Goal: Task Accomplishment & Management: Use online tool/utility

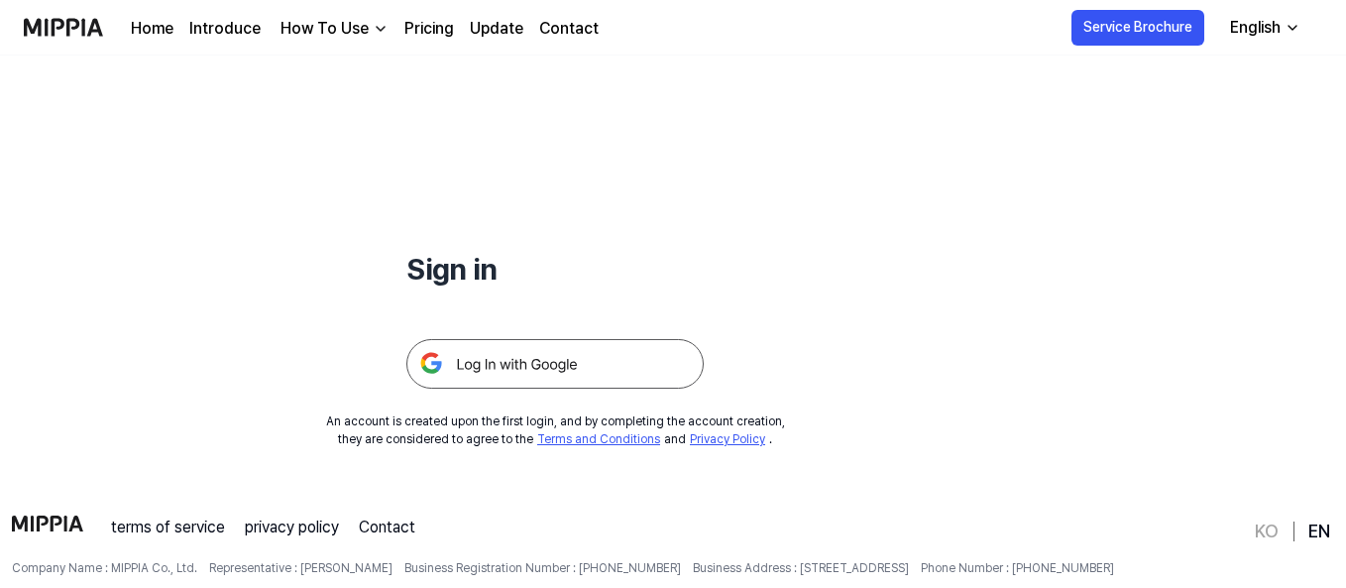
scroll to position [99, 0]
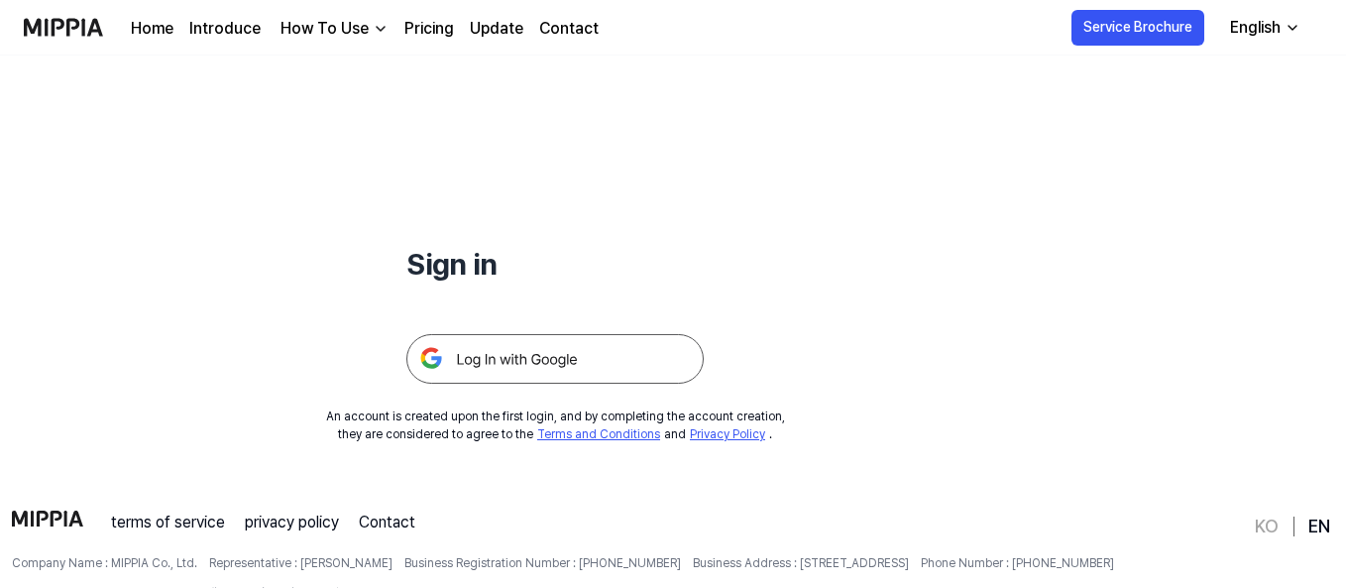
click at [596, 378] on img at bounding box center [554, 359] width 297 height 50
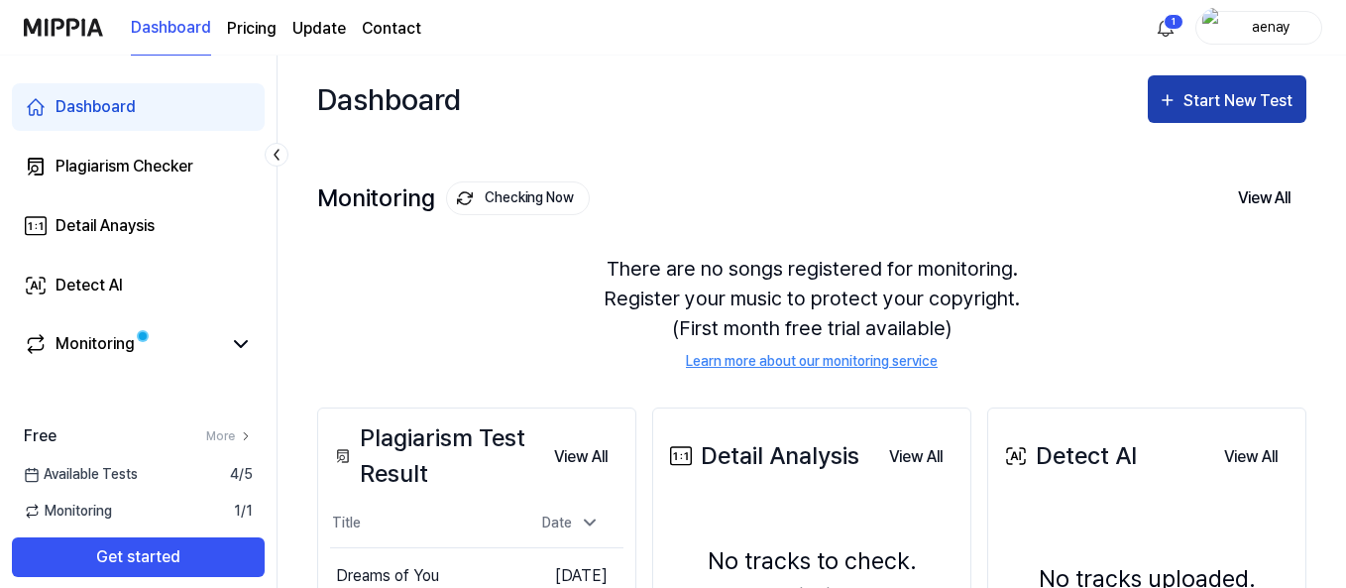
click at [1167, 104] on icon "button" at bounding box center [1167, 100] width 10 height 10
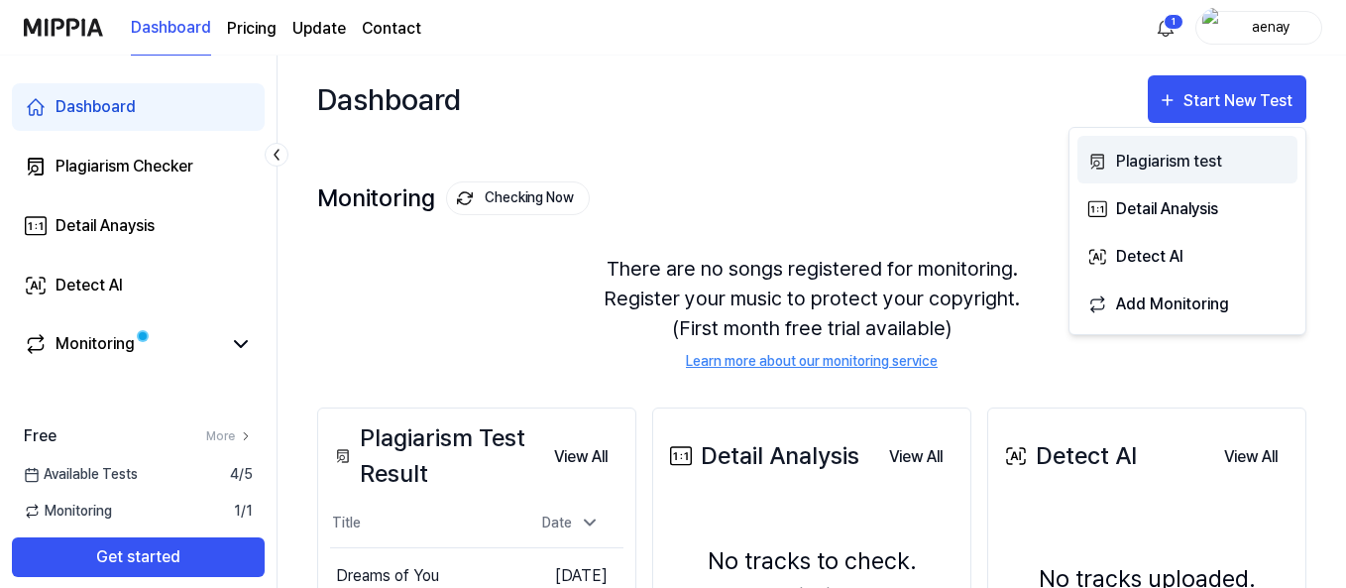
click at [1129, 165] on div "Plagiarism test" at bounding box center [1202, 162] width 172 height 26
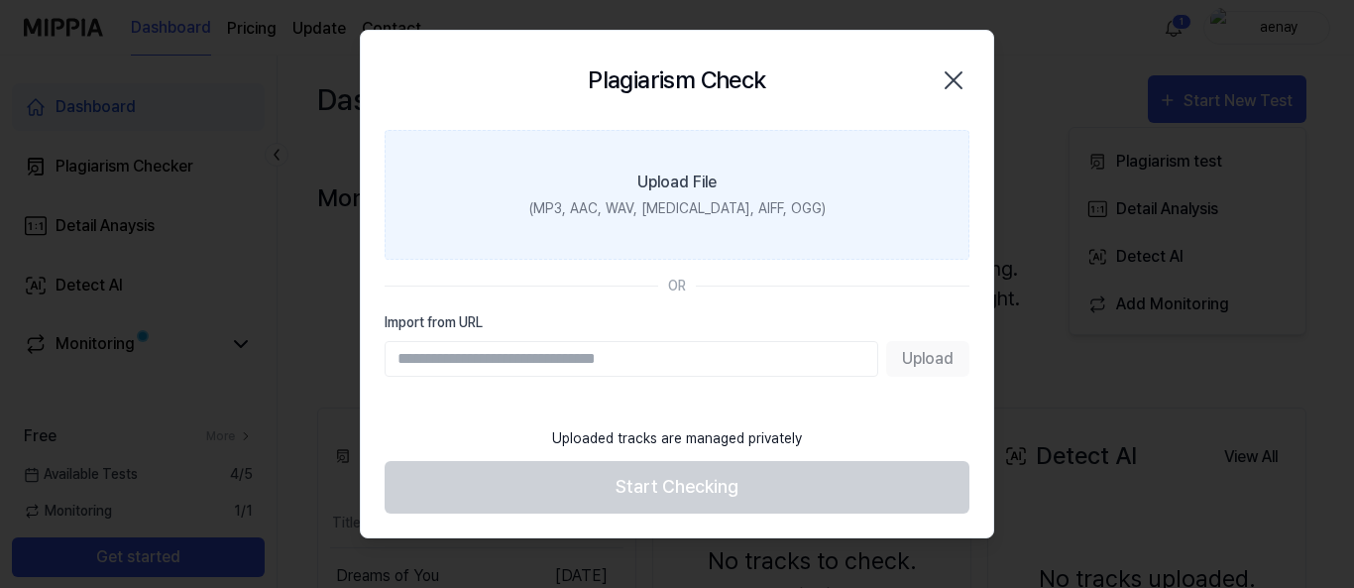
click at [704, 207] on div "(MP3, AAC, WAV, [MEDICAL_DATA], AIFF, OGG)" at bounding box center [677, 208] width 296 height 21
click at [0, 0] on input "Upload File (MP3, AAC, WAV, [MEDICAL_DATA], AIFF, OGG)" at bounding box center [0, 0] width 0 height 0
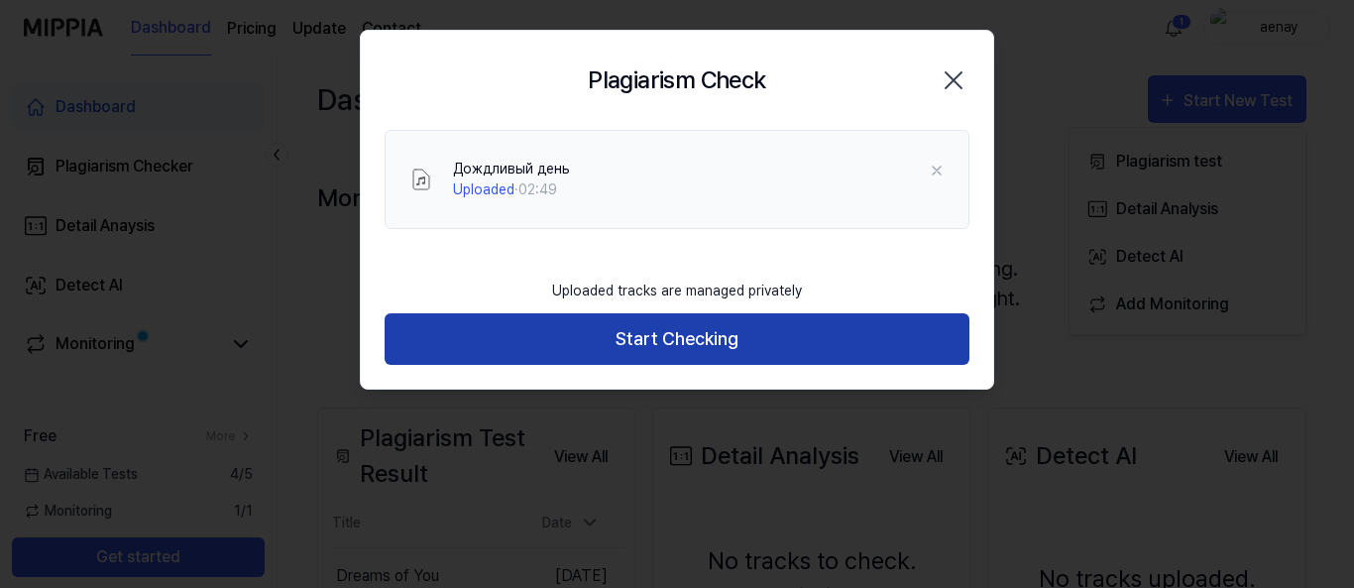
click at [654, 351] on button "Start Checking" at bounding box center [676, 339] width 585 height 53
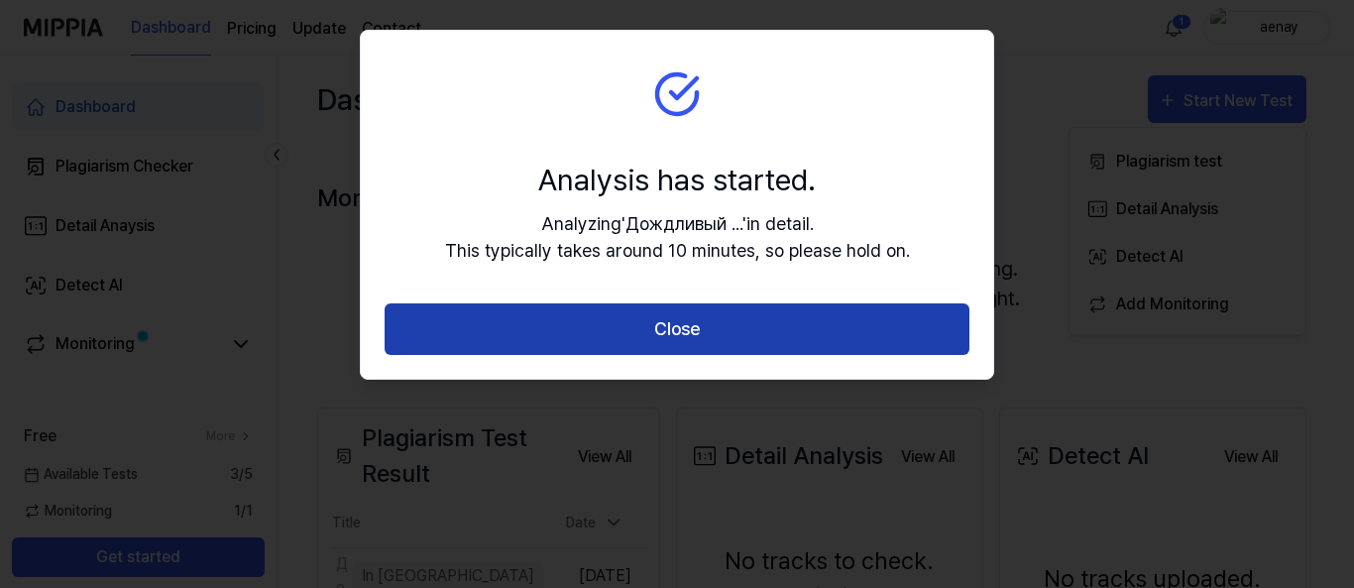
click at [659, 339] on button "Close" at bounding box center [676, 329] width 585 height 53
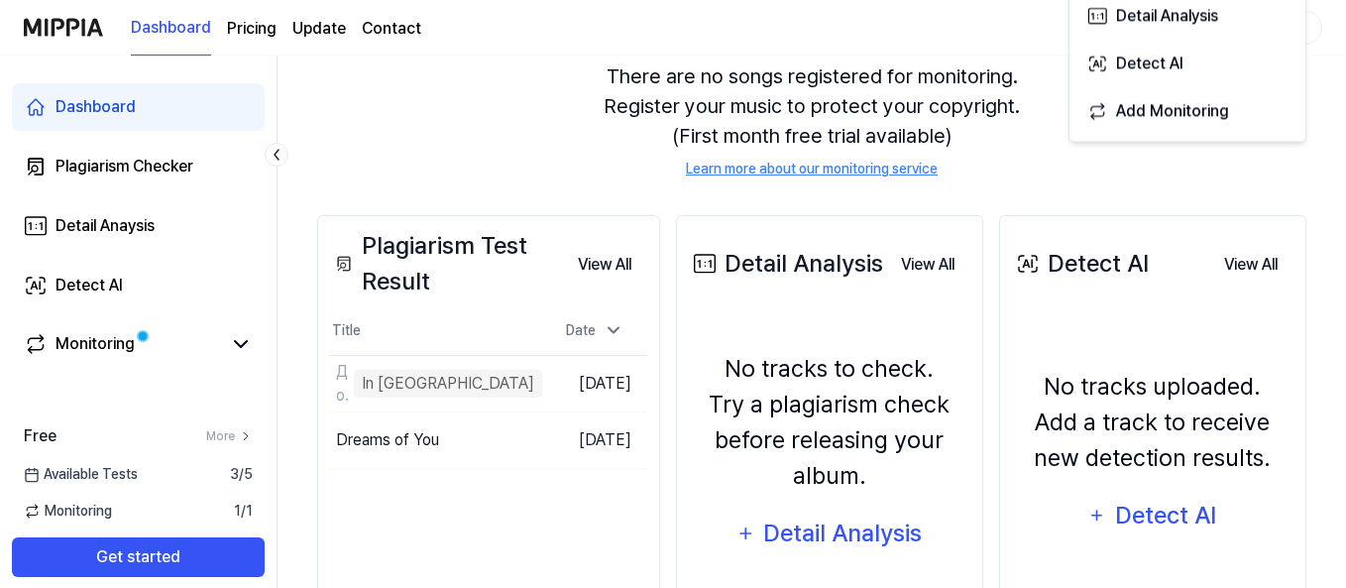
scroll to position [297, 0]
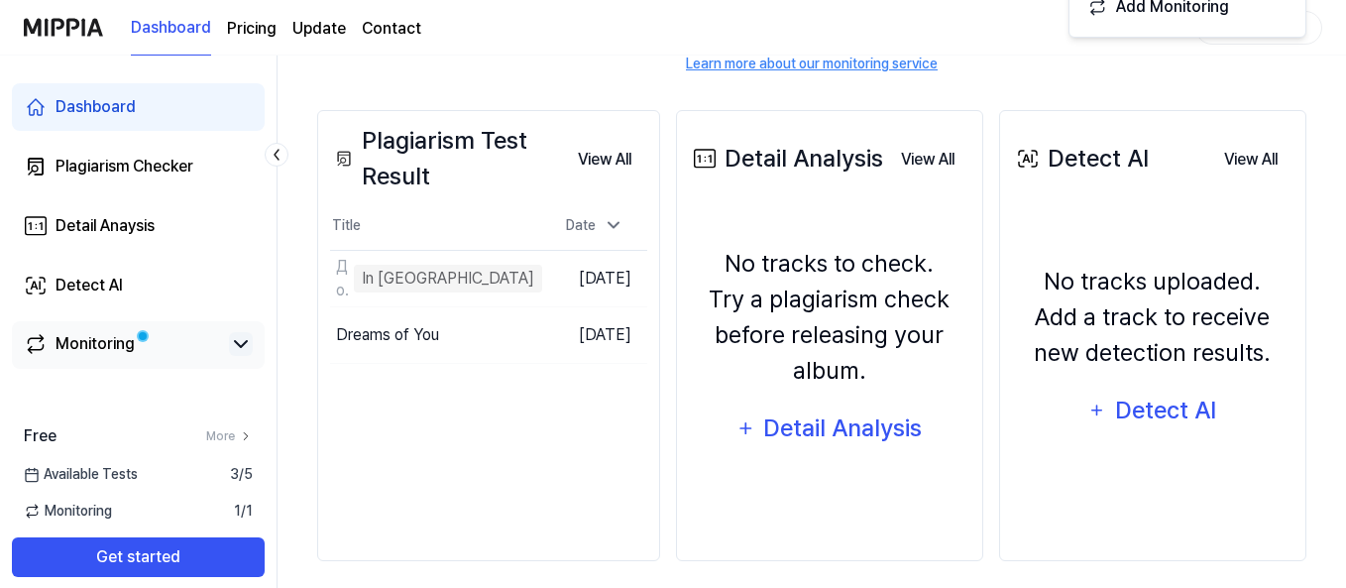
click at [243, 343] on icon at bounding box center [241, 344] width 12 height 6
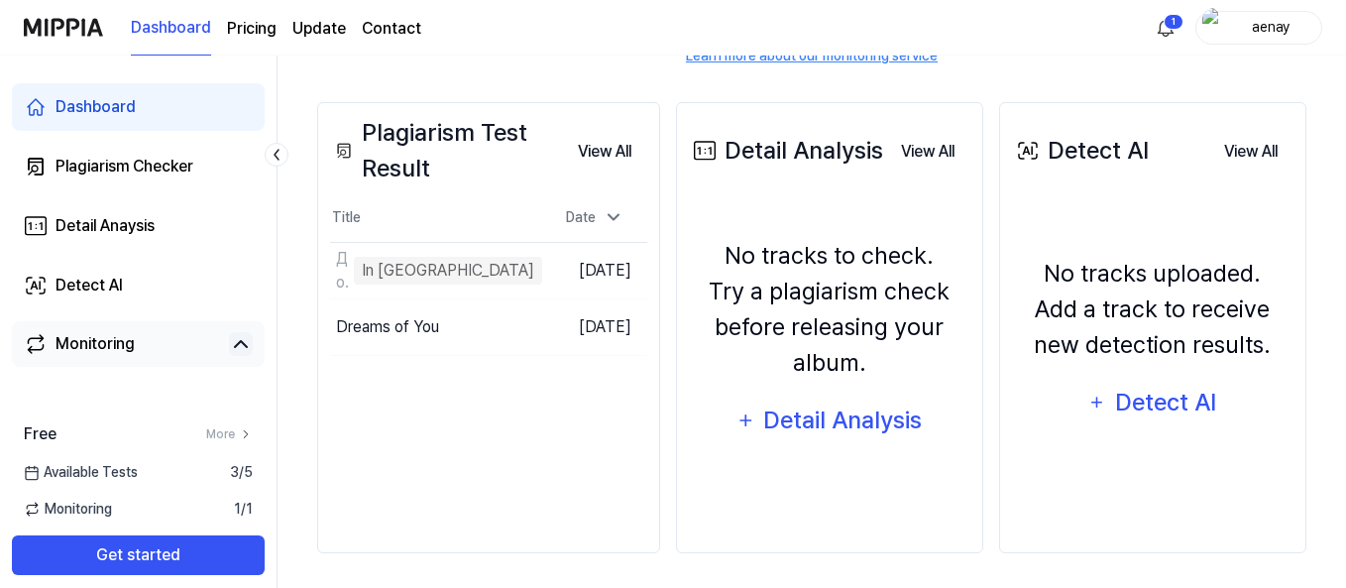
scroll to position [309, 0]
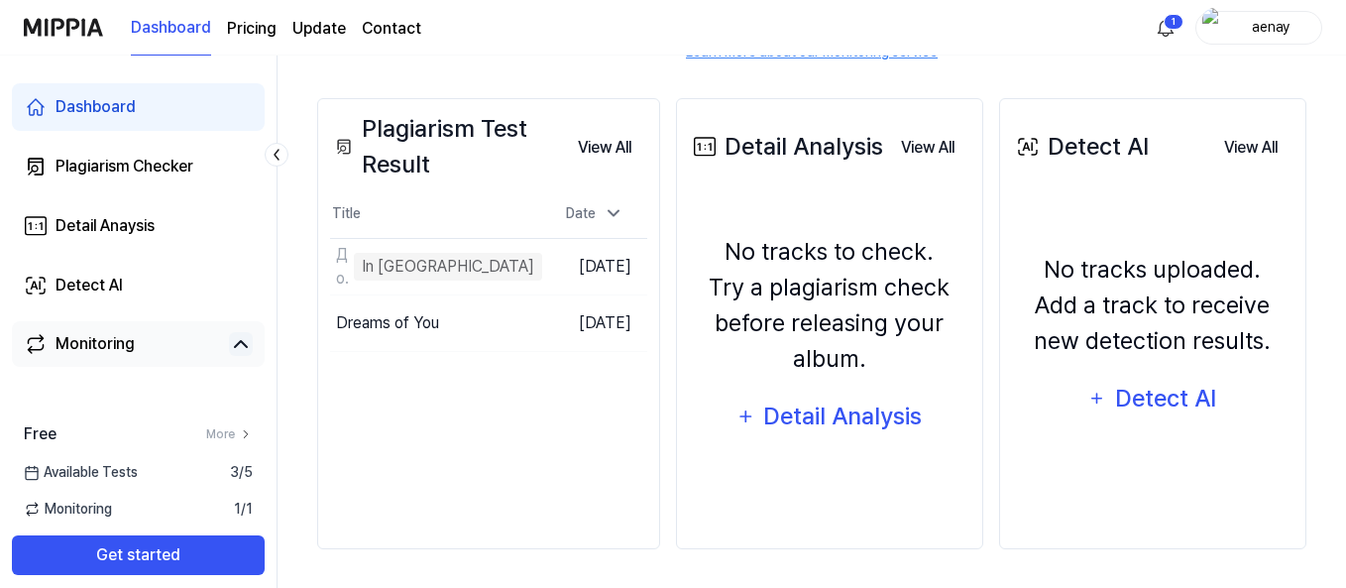
click at [240, 344] on icon at bounding box center [241, 344] width 24 height 24
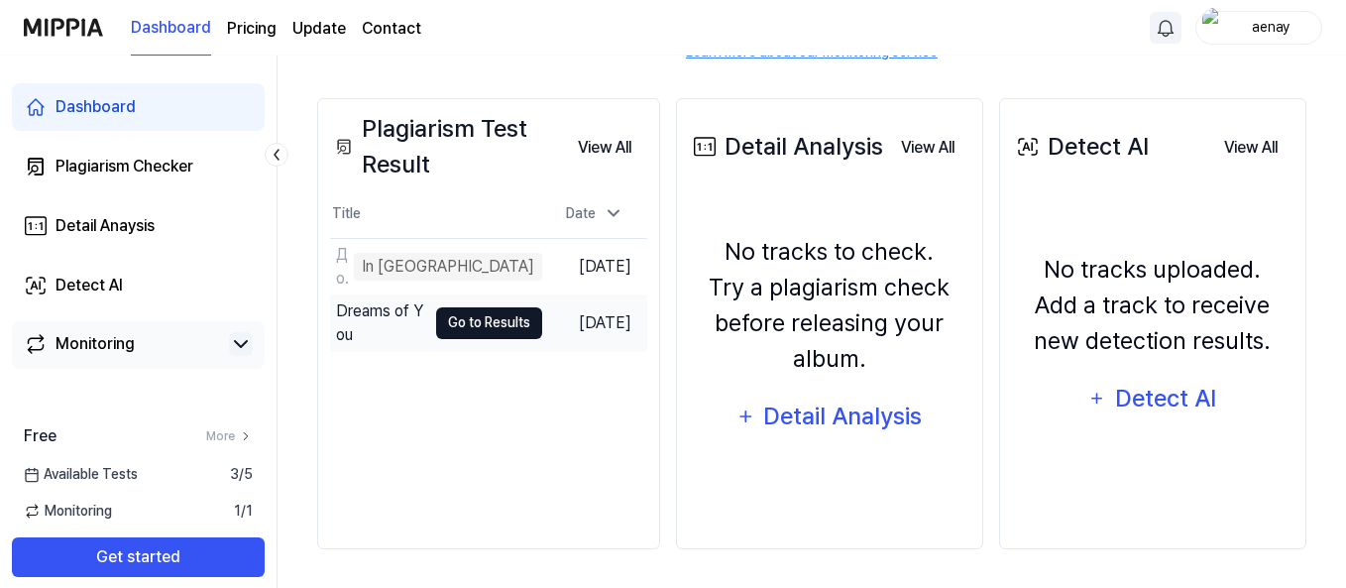
click at [464, 329] on button "Go to Results" at bounding box center [489, 323] width 106 height 32
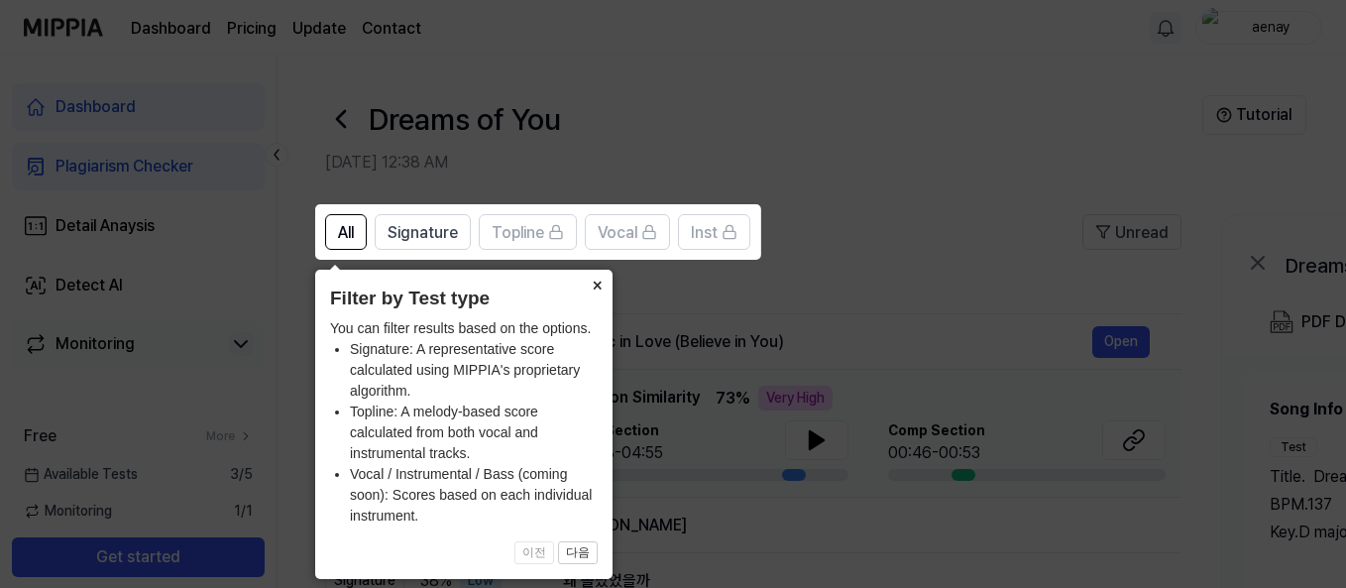
click at [592, 285] on button "×" at bounding box center [597, 284] width 32 height 28
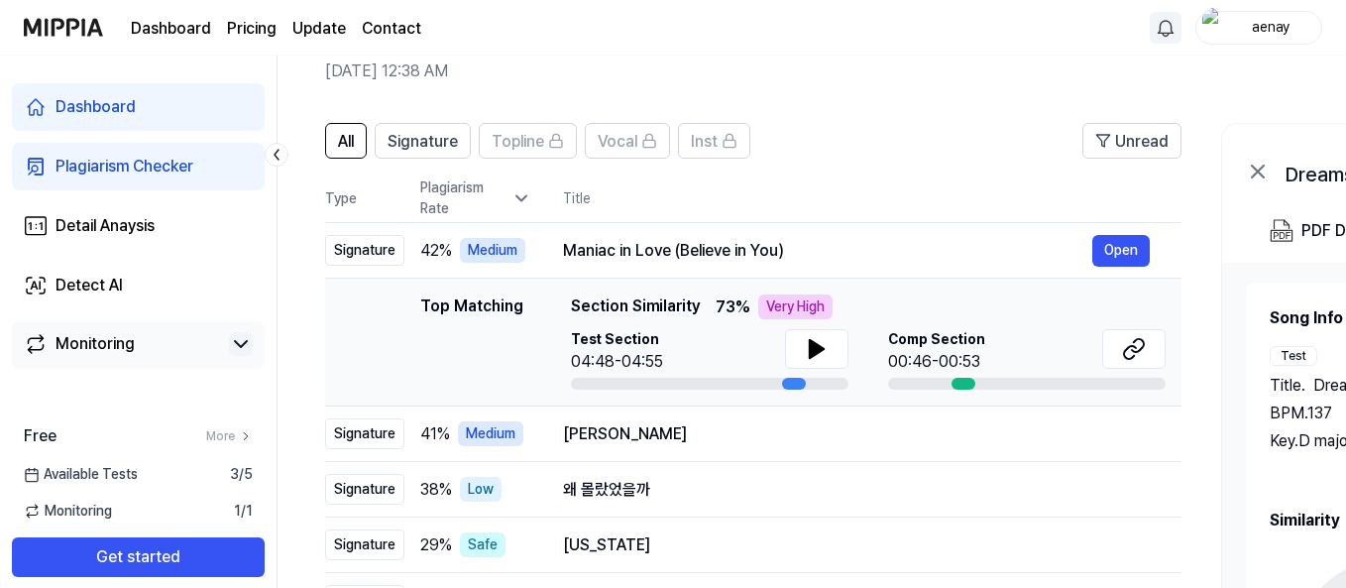
scroll to position [99, 0]
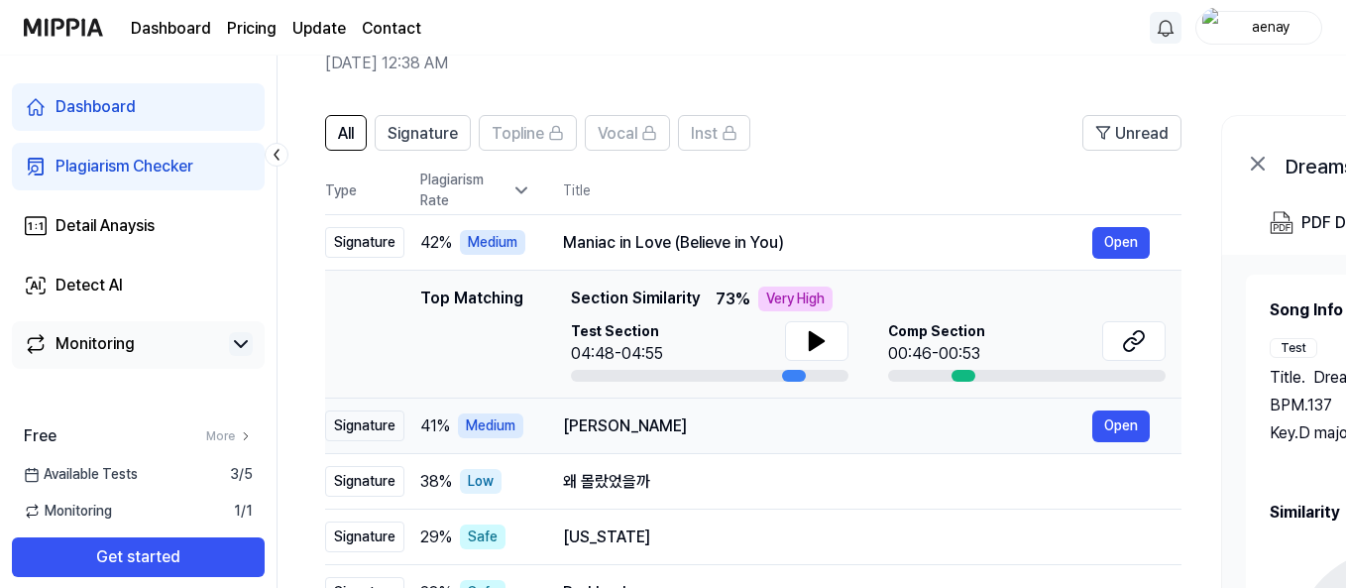
click at [826, 439] on div "[PERSON_NAME] Open" at bounding box center [856, 426] width 587 height 32
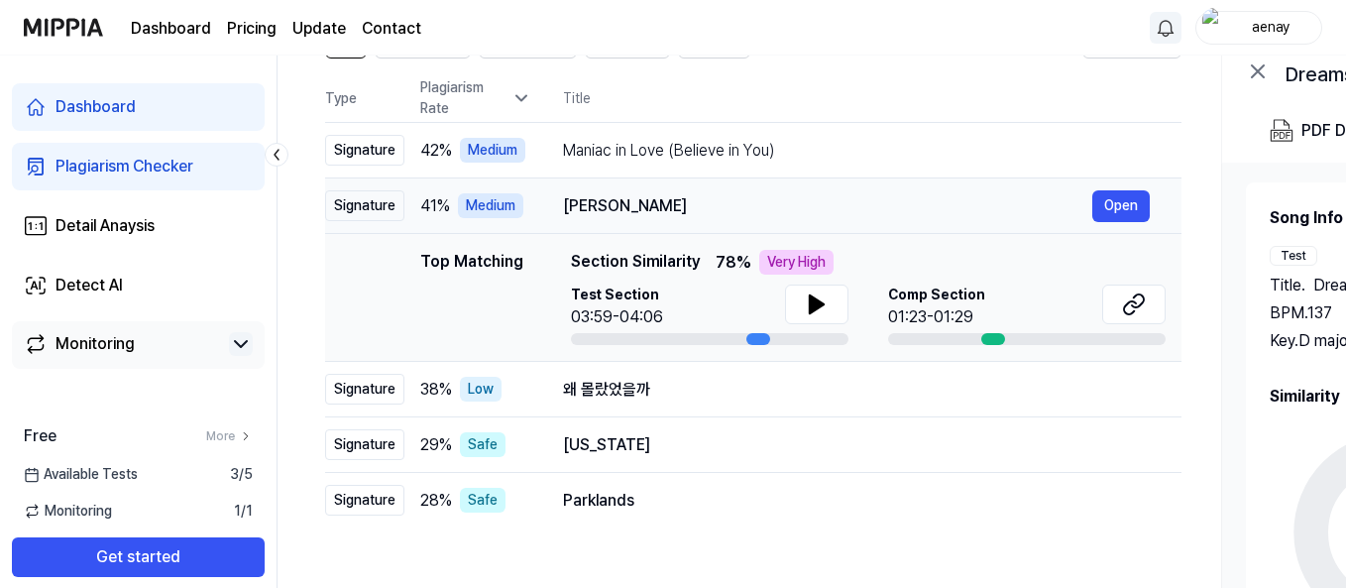
scroll to position [198, 0]
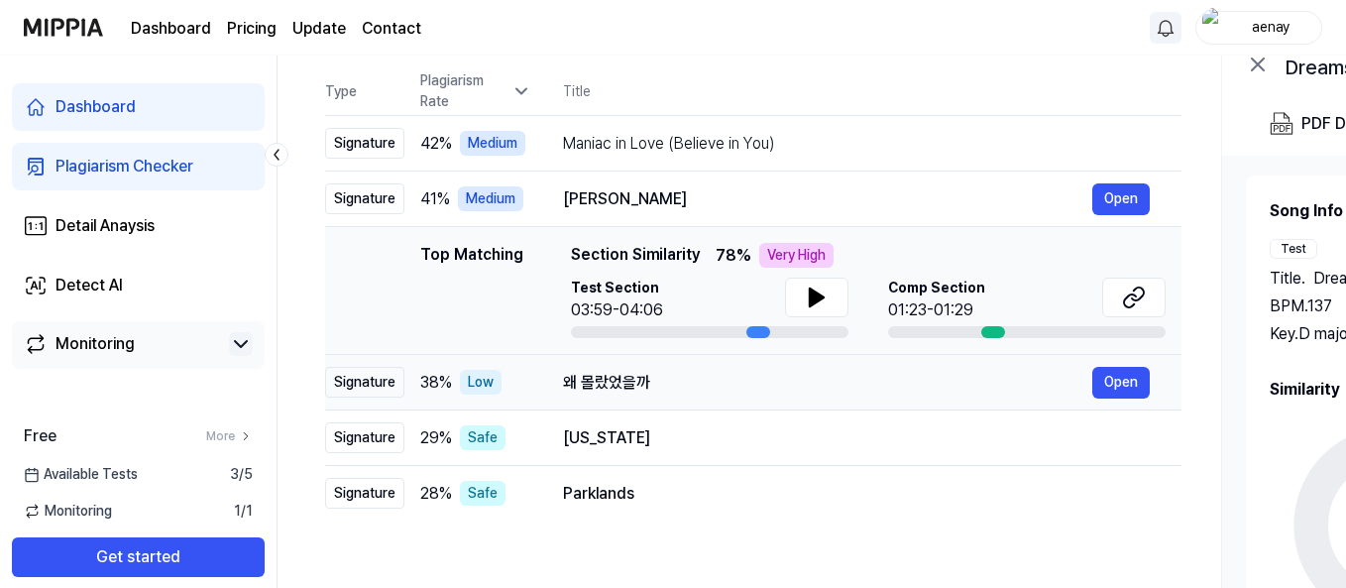
click at [798, 383] on div "왜 몰랐었을까" at bounding box center [827, 383] width 529 height 24
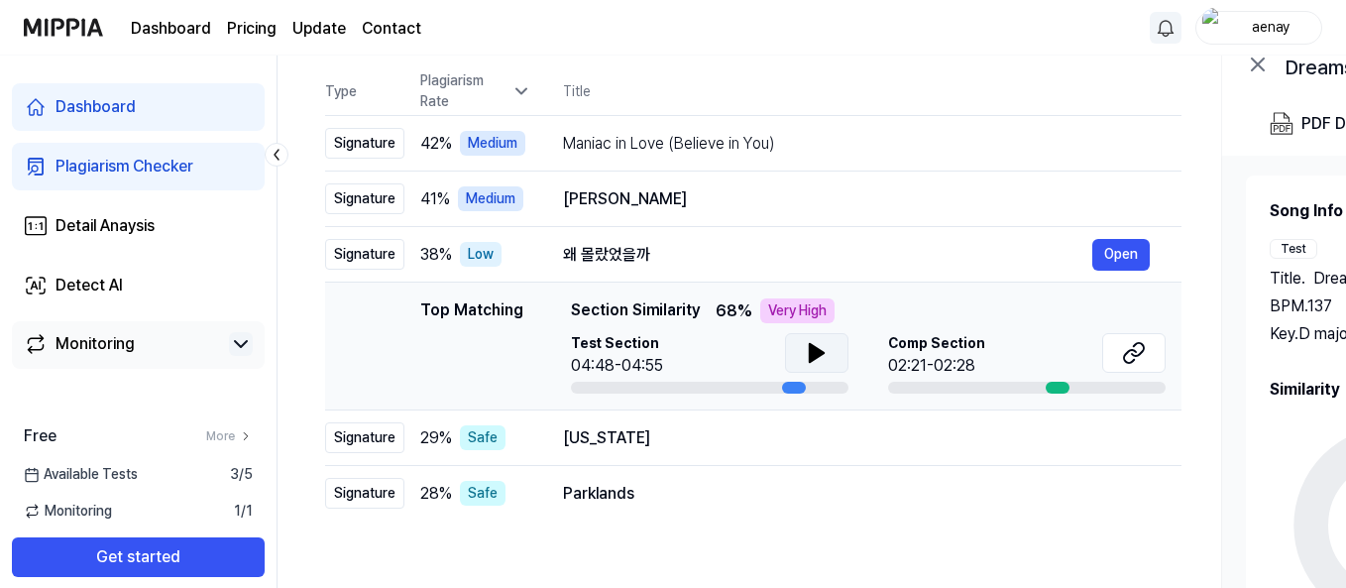
click at [812, 366] on button at bounding box center [816, 353] width 63 height 40
click at [1128, 357] on icon at bounding box center [1134, 353] width 24 height 24
click at [664, 152] on div "Maniac in Love (Believe in You)" at bounding box center [827, 144] width 529 height 24
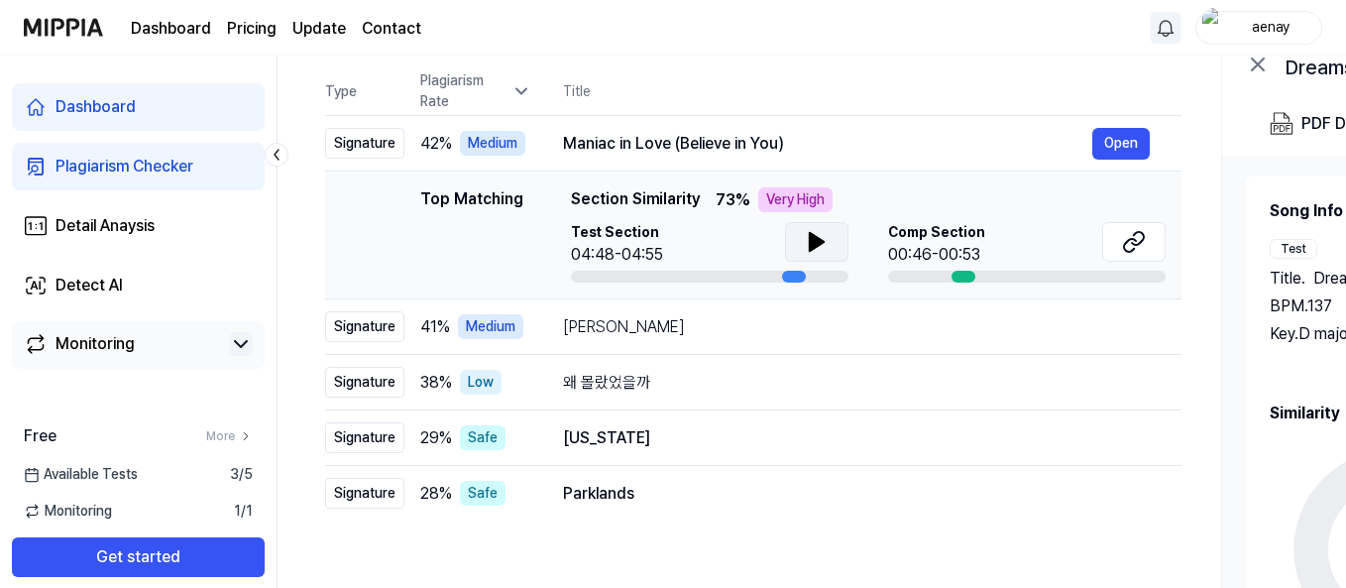
click at [828, 233] on button at bounding box center [816, 242] width 63 height 40
click at [1124, 243] on icon at bounding box center [1130, 245] width 12 height 13
click at [663, 455] on td "[US_STATE] Open" at bounding box center [856, 437] width 650 height 55
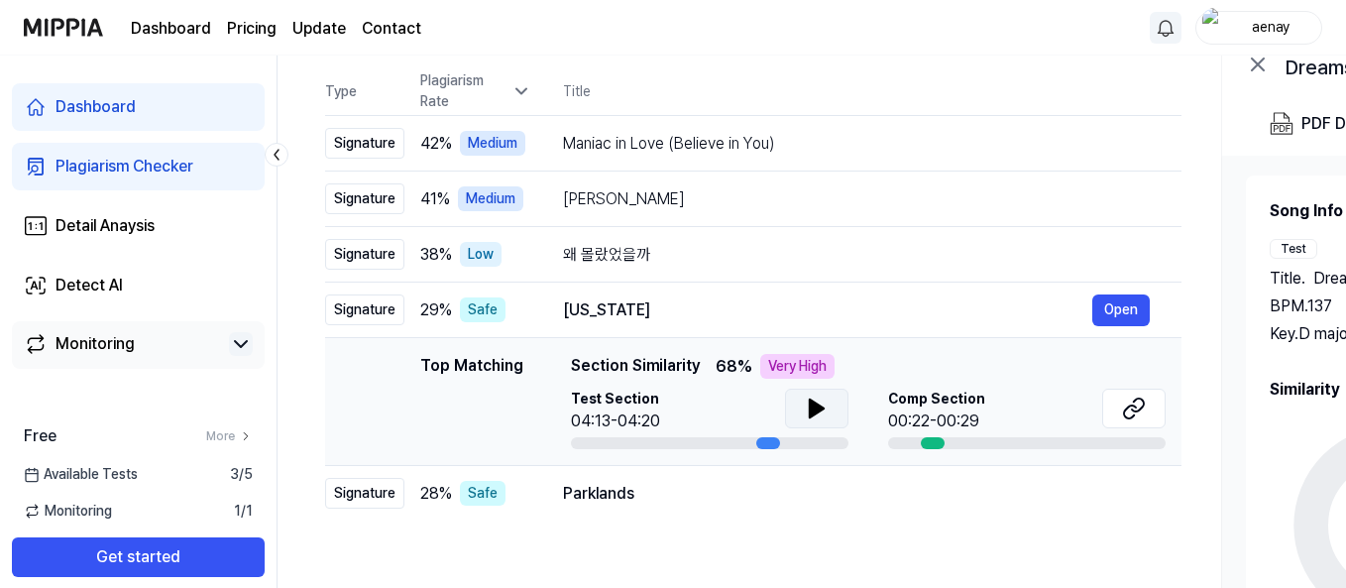
click at [806, 408] on icon at bounding box center [817, 408] width 24 height 24
click at [1153, 404] on button at bounding box center [1133, 408] width 63 height 40
click at [219, 221] on link "Detail Anaysis" at bounding box center [138, 226] width 253 height 48
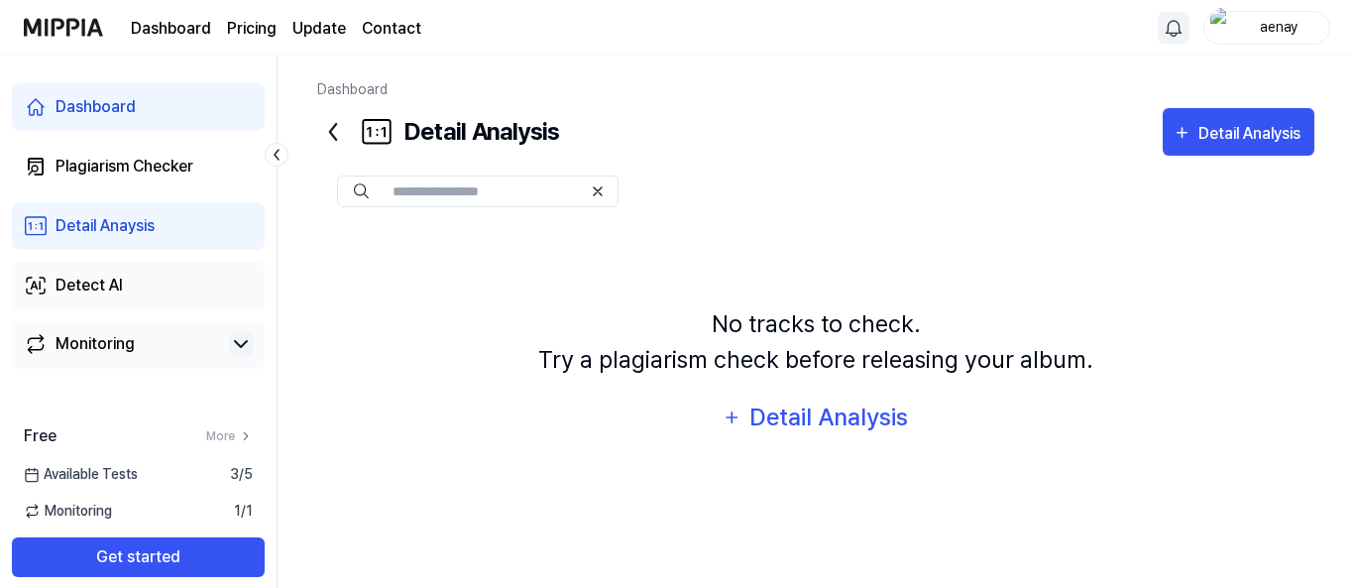
click at [132, 298] on link "Detect AI" at bounding box center [138, 286] width 253 height 48
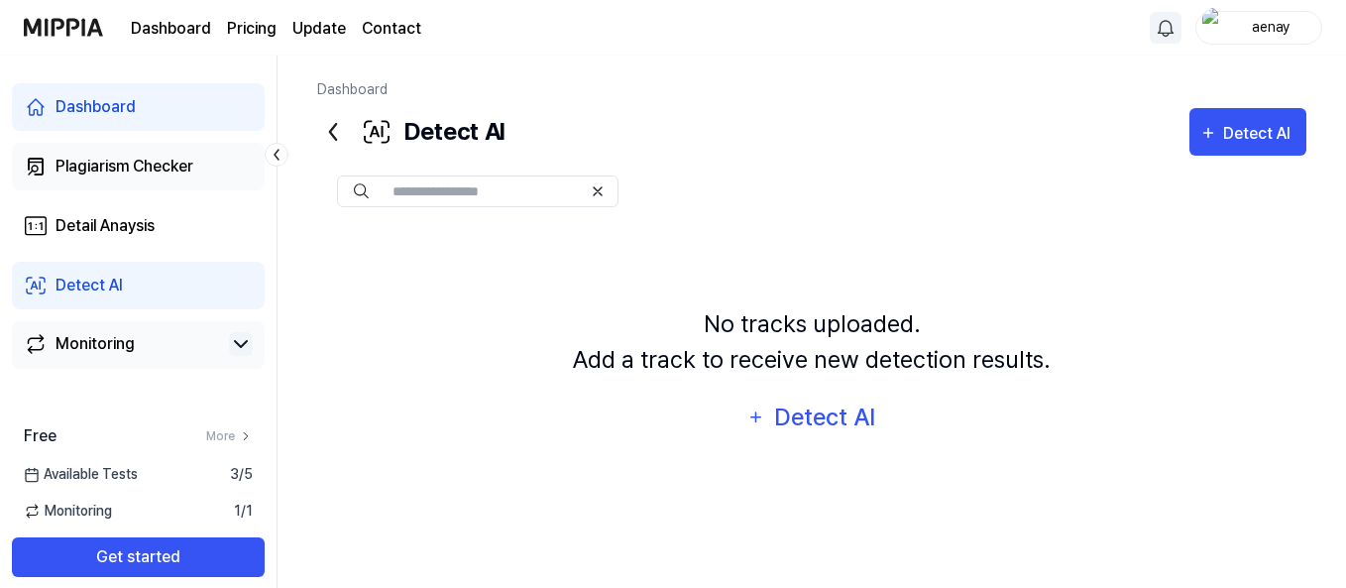
click at [133, 158] on div "Plagiarism Checker" at bounding box center [124, 167] width 138 height 24
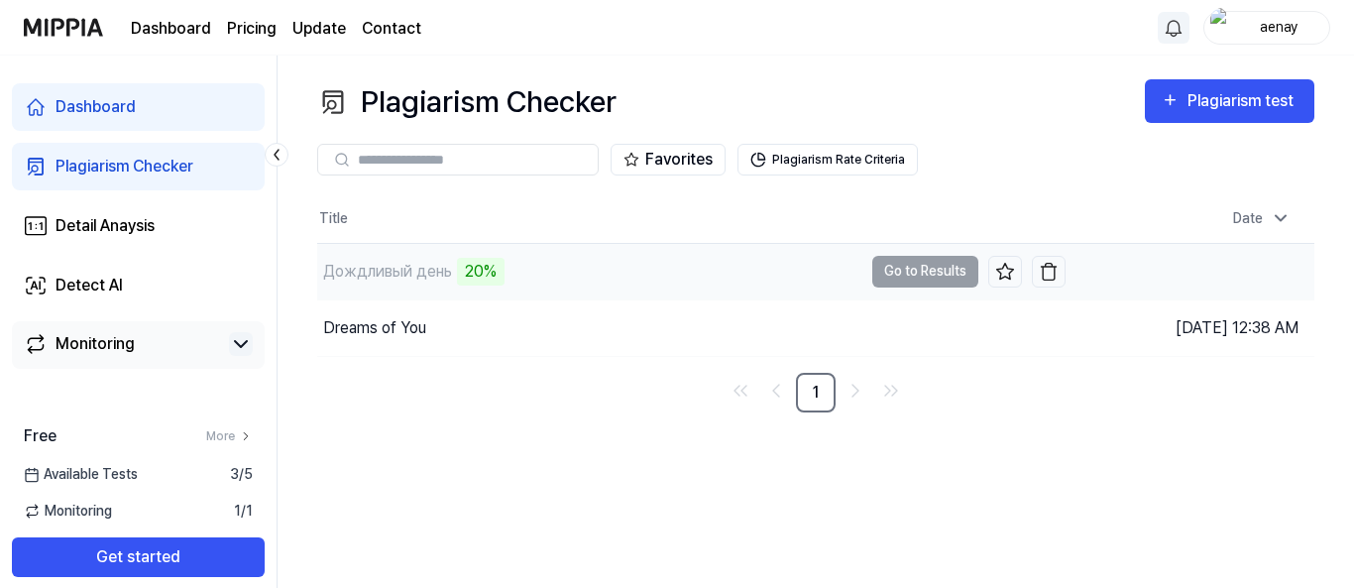
click at [743, 255] on div "Дождливый день 20%" at bounding box center [589, 271] width 545 height 55
click at [908, 271] on td "Дождливый день 20% Go to Results" at bounding box center [691, 271] width 748 height 55
click at [921, 269] on td "Дождливый день 20% Go to Results" at bounding box center [691, 271] width 748 height 55
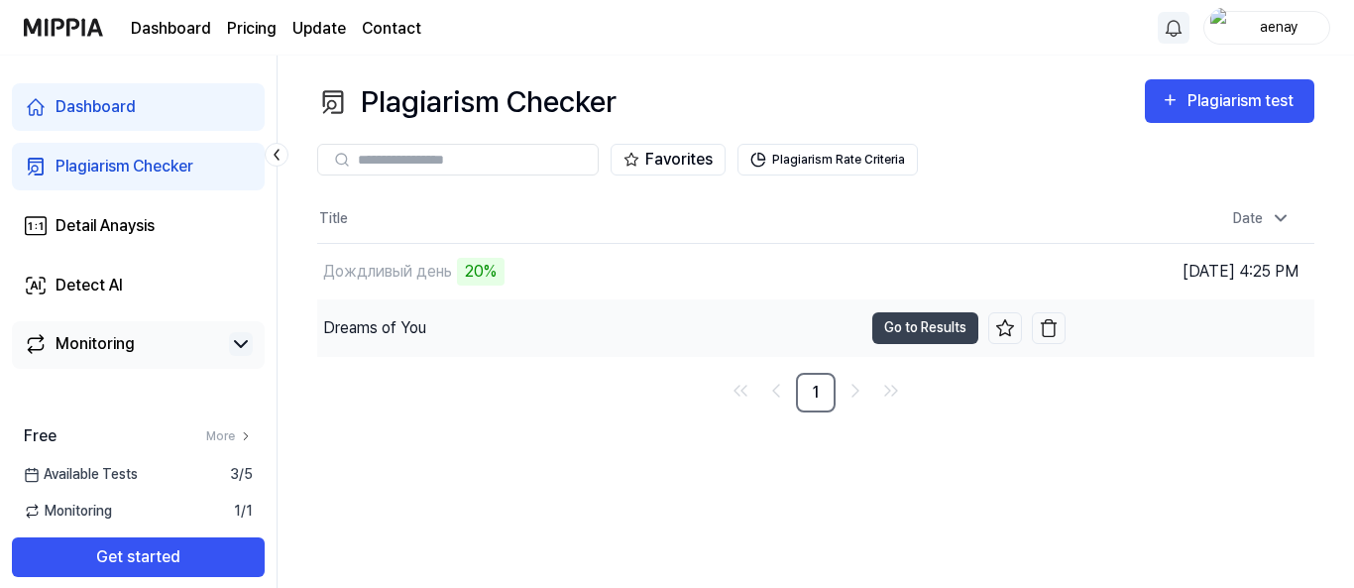
click at [392, 327] on div "Dreams of You" at bounding box center [374, 328] width 103 height 24
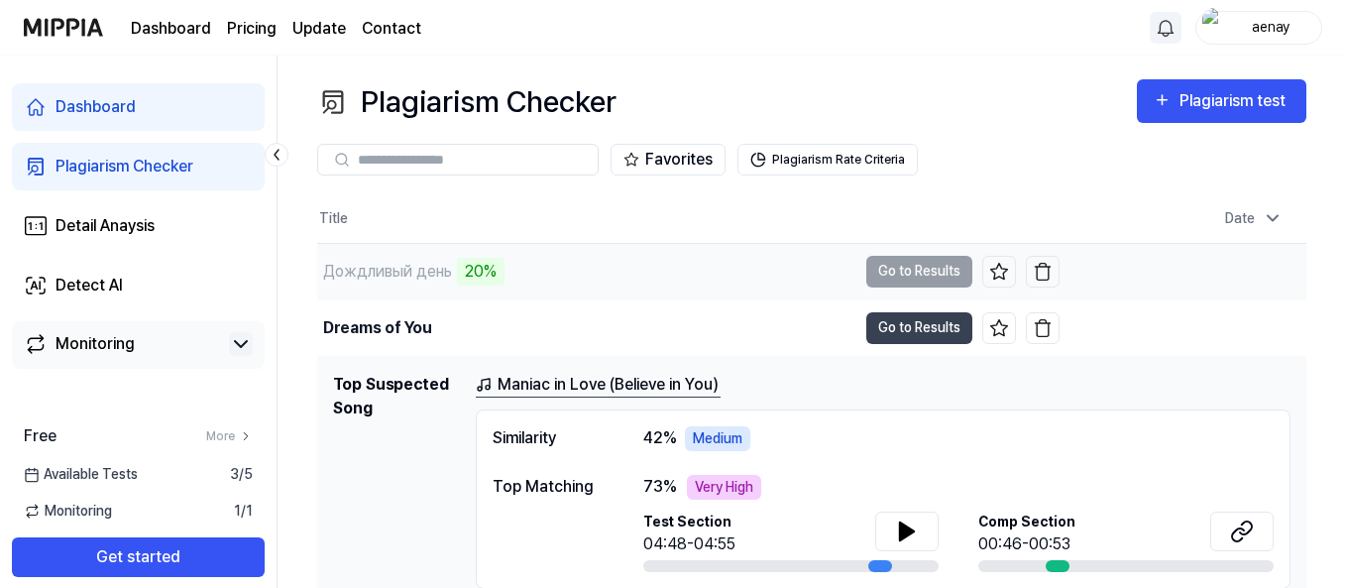
click at [393, 262] on div "Дождливый день" at bounding box center [387, 272] width 129 height 24
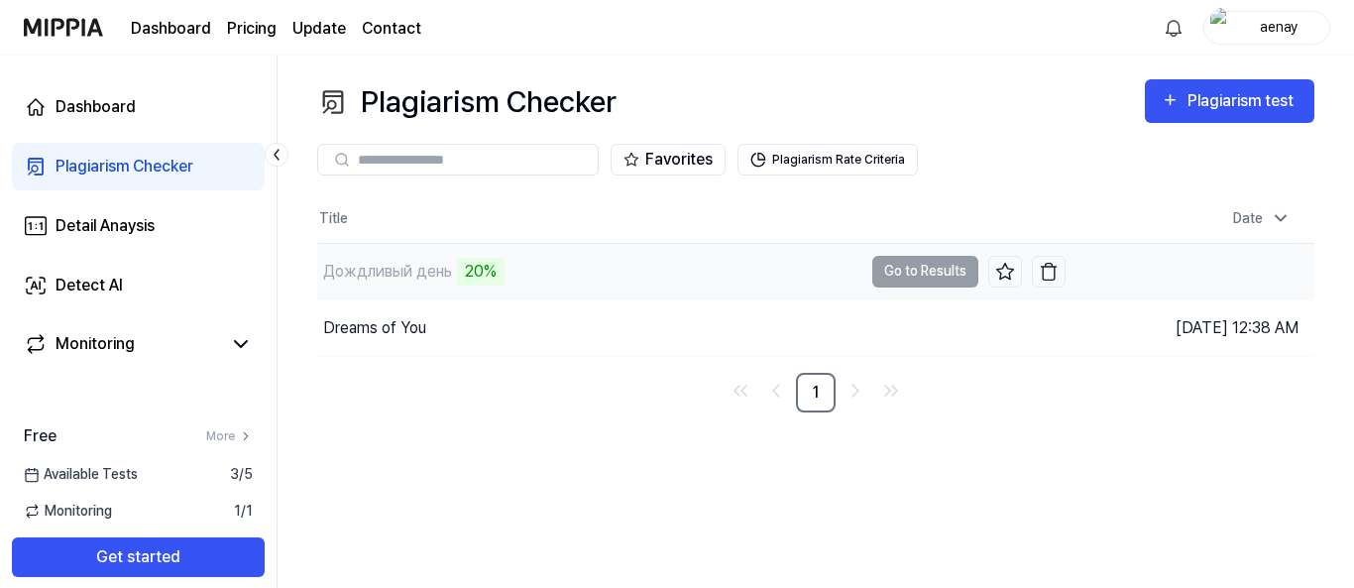
click at [608, 285] on div "Дождливый день 20%" at bounding box center [589, 271] width 545 height 55
click at [913, 269] on td "Дождливый день 20% Go to Results" at bounding box center [691, 271] width 748 height 55
click at [82, 236] on div "Detail Anaysis" at bounding box center [104, 226] width 99 height 24
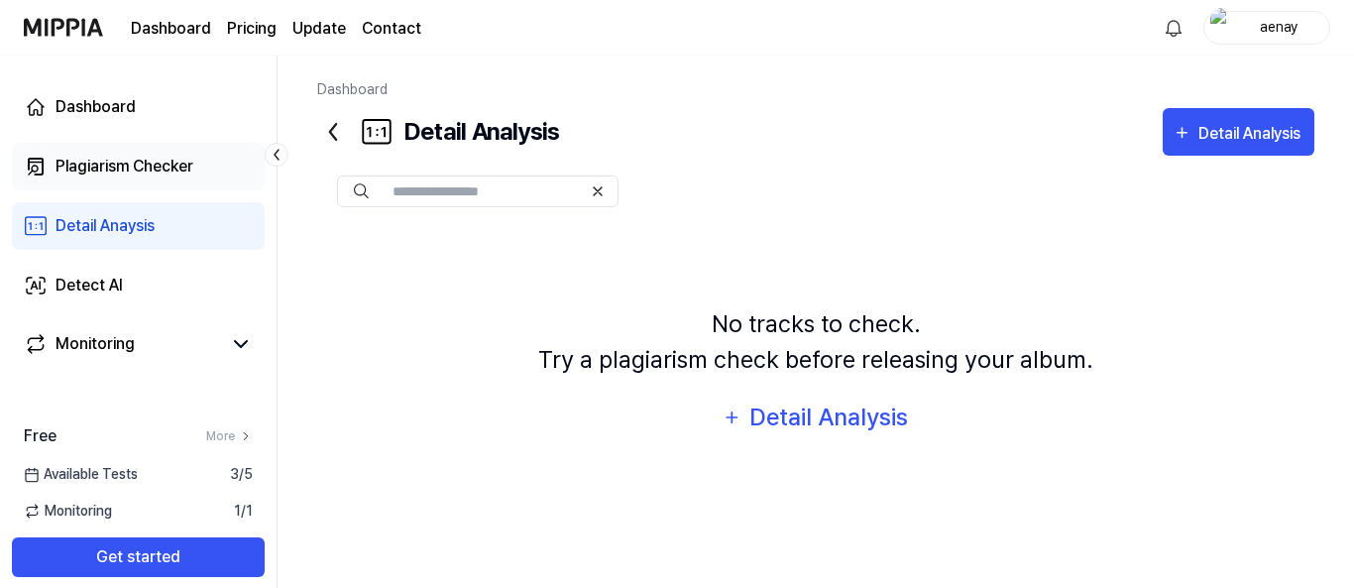
click at [123, 182] on link "Plagiarism Checker" at bounding box center [138, 167] width 253 height 48
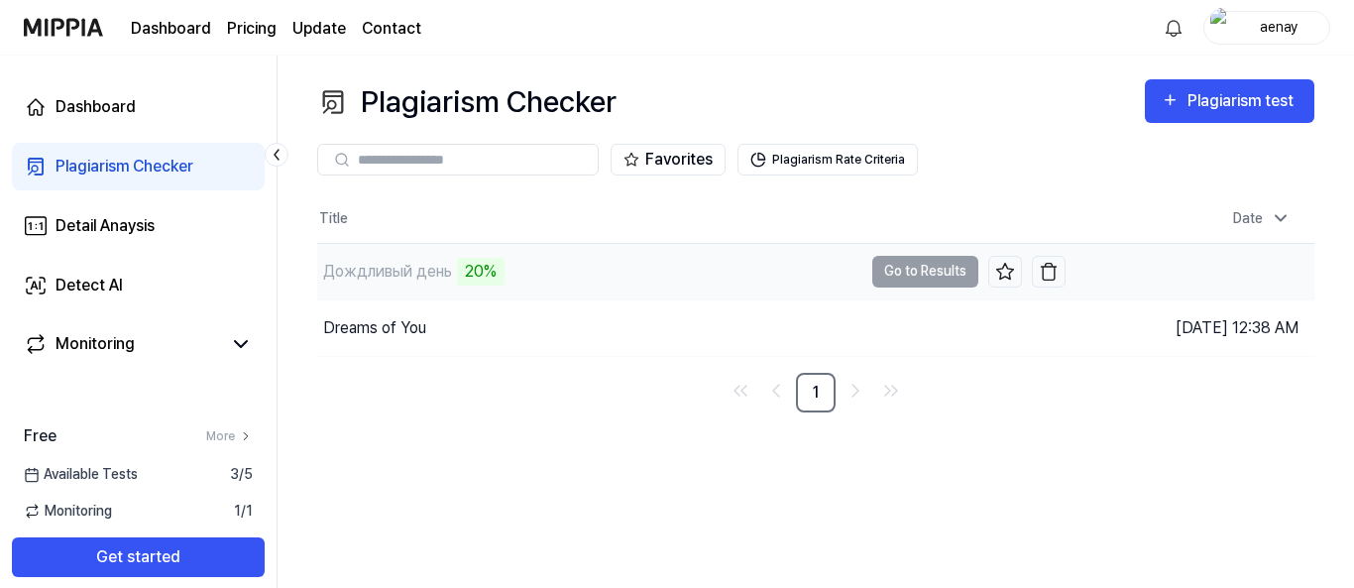
click at [388, 279] on div "Дождливый день" at bounding box center [387, 272] width 129 height 24
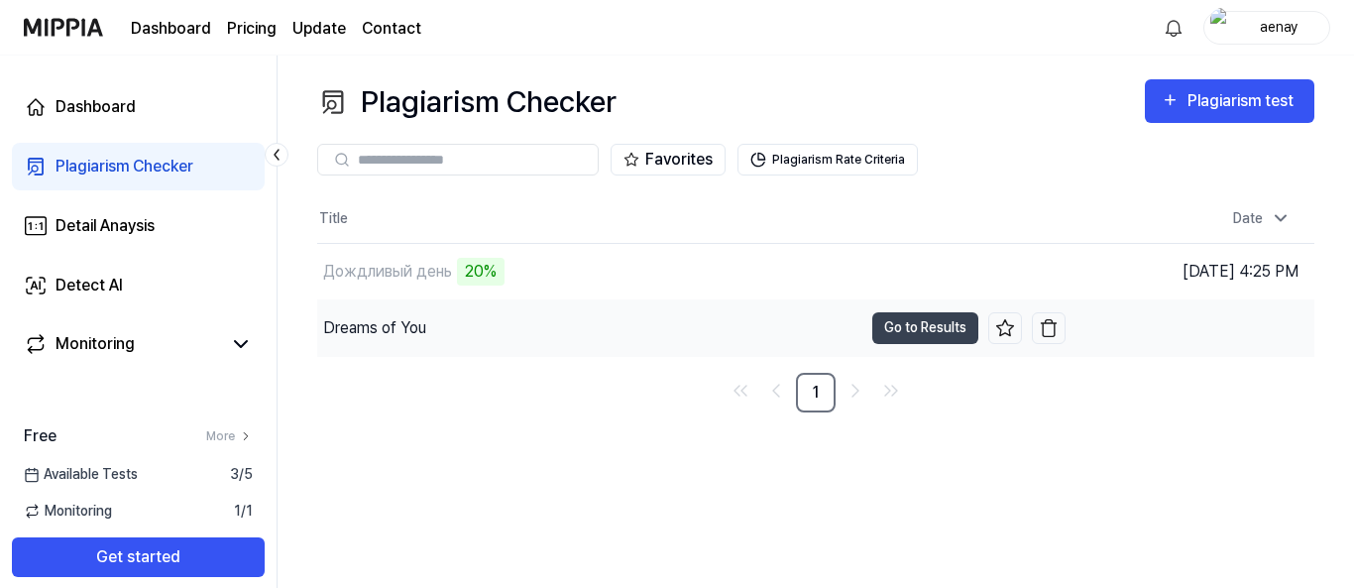
click at [472, 332] on div "Dreams of You" at bounding box center [589, 327] width 545 height 55
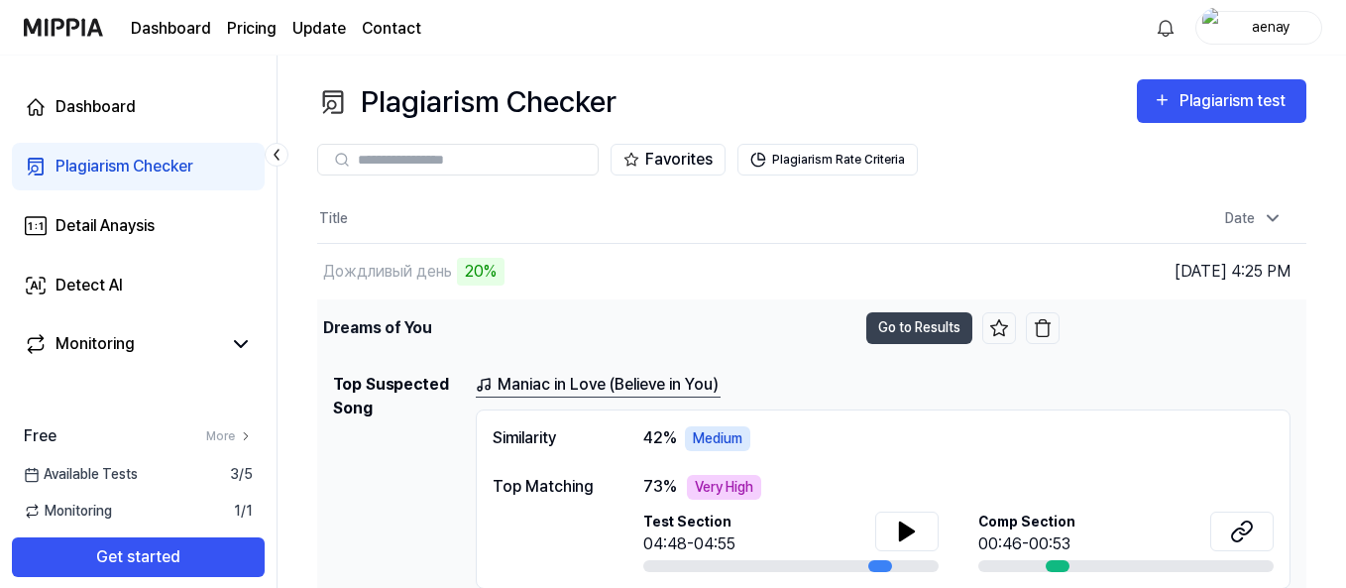
scroll to position [72, 0]
